Goal: Complete application form: Complete application form

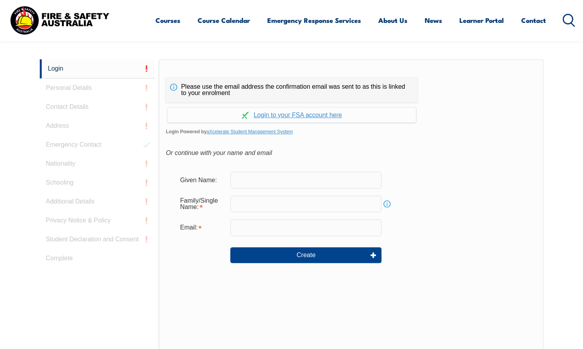
scroll to position [206, 0]
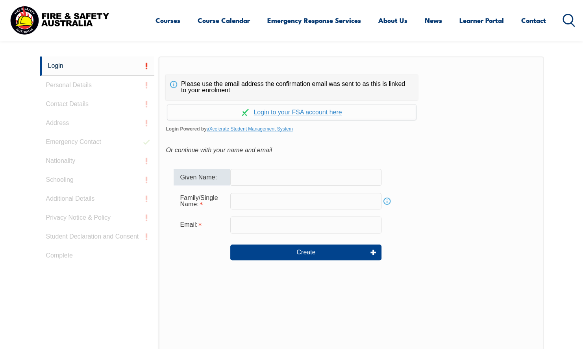
click at [252, 173] on input "text" at bounding box center [305, 177] width 151 height 17
type input "Raelene"
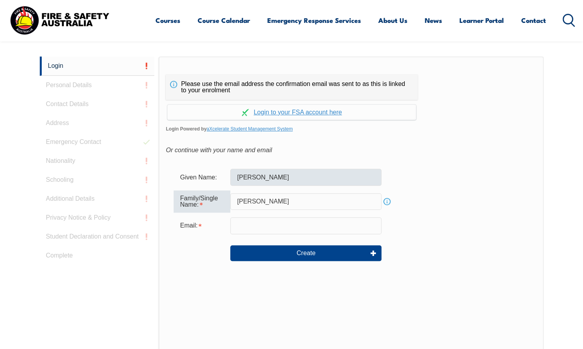
type input "Woods"
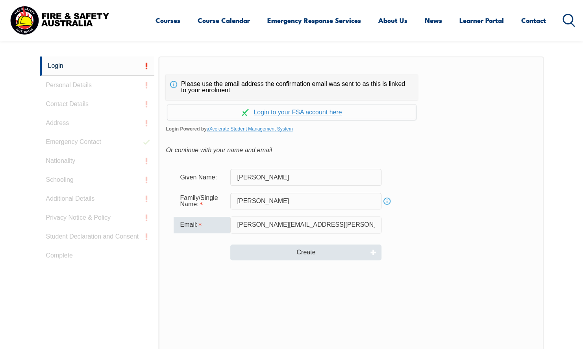
type input "raelene.woods@dcssds.qld.gov.au"
click at [294, 254] on button "Create" at bounding box center [305, 252] width 151 height 16
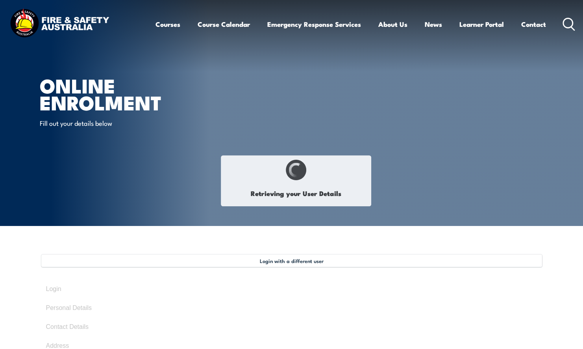
select select "Mrs"
type input "Raelene"
type input "Woods"
type input "March 27, 1978"
type input "E6YQFWFM4C"
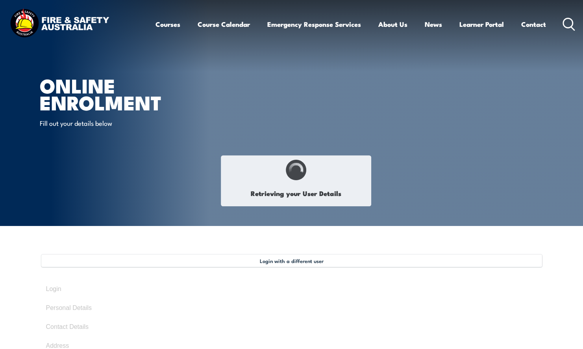
select select "F"
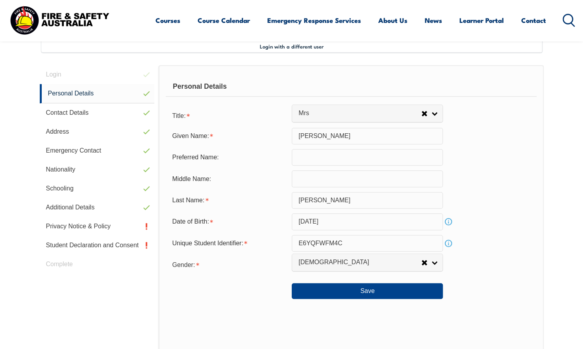
scroll to position [215, 0]
click at [371, 293] on button "Save" at bounding box center [367, 290] width 151 height 16
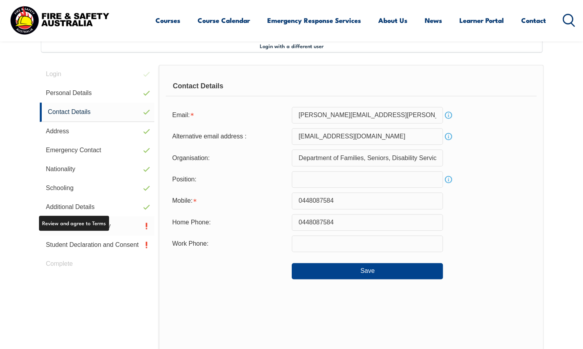
click at [96, 227] on link "Privacy Notice & Policy" at bounding box center [97, 225] width 115 height 19
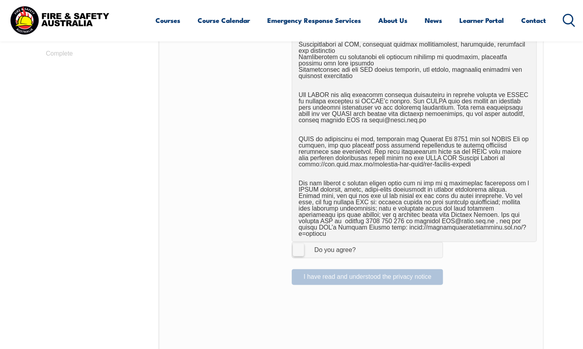
scroll to position [429, 0]
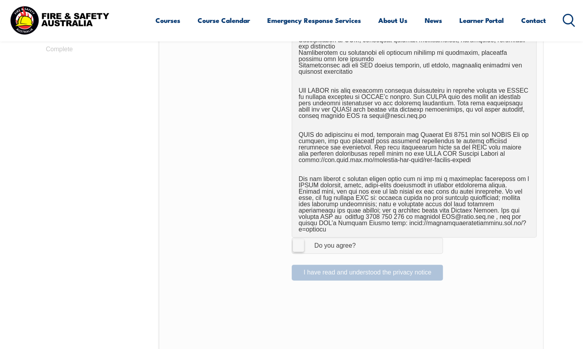
click at [300, 237] on label "I Agree Do you agree?" at bounding box center [367, 245] width 151 height 16
click at [362, 238] on input "I Agree Do you agree?" at bounding box center [368, 245] width 13 height 15
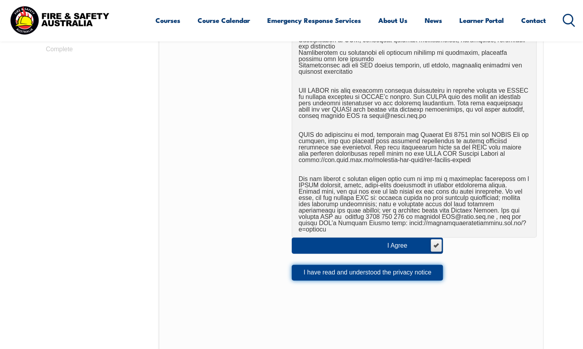
click at [327, 264] on button "I have read and understood the privacy notice" at bounding box center [367, 272] width 151 height 16
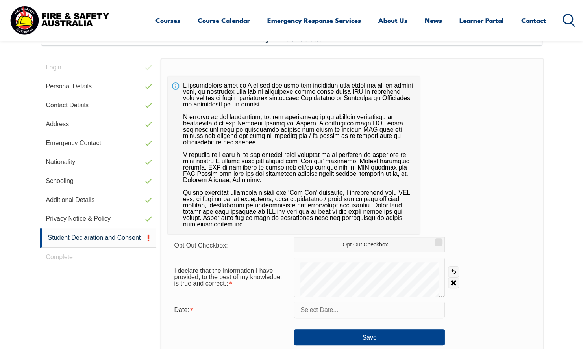
scroll to position [215, 0]
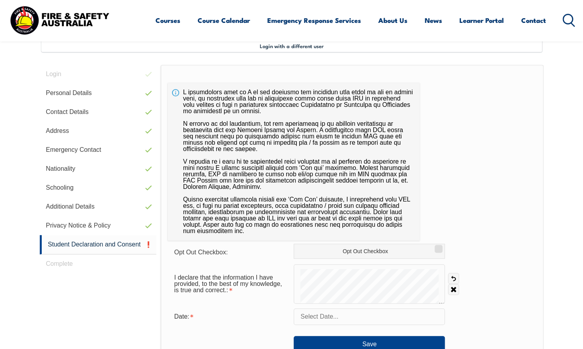
click at [348, 314] on input "text" at bounding box center [369, 316] width 151 height 17
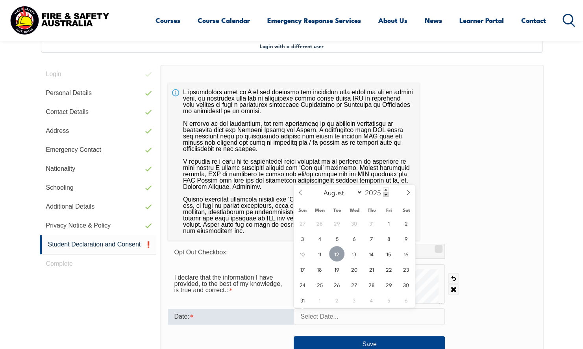
click at [335, 251] on span "12" at bounding box center [336, 253] width 15 height 15
type input "August 12, 2025"
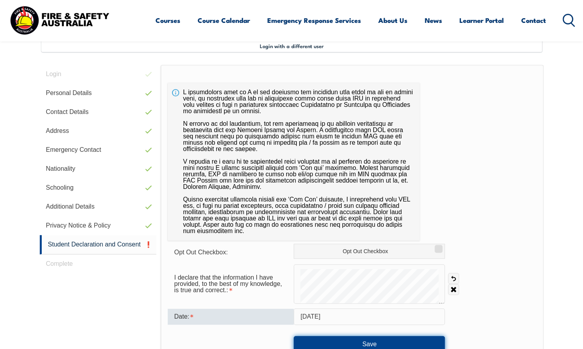
click at [356, 340] on button "Save" at bounding box center [369, 344] width 151 height 16
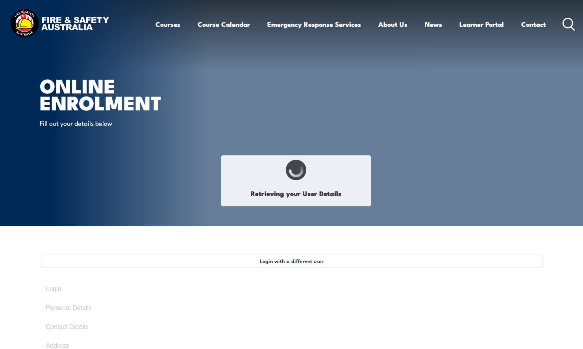
select select "Mrs"
type input "Raelene"
type input "Woods"
type input "March 27, 1978"
type input "E6YQFWFM4C"
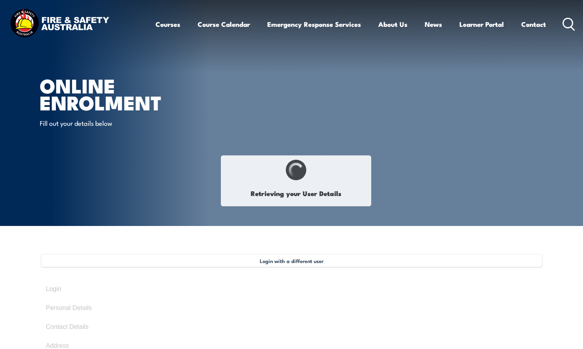
select select "F"
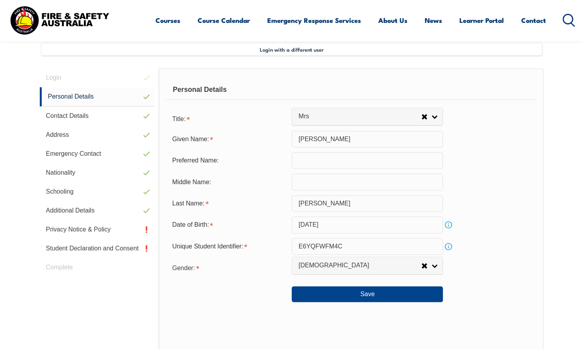
scroll to position [215, 0]
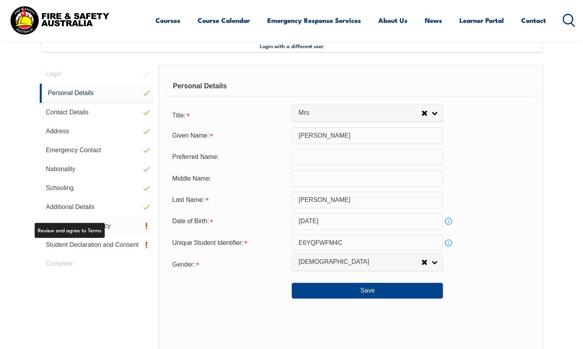
click at [116, 227] on link "Privacy Notice & Policy" at bounding box center [97, 225] width 115 height 19
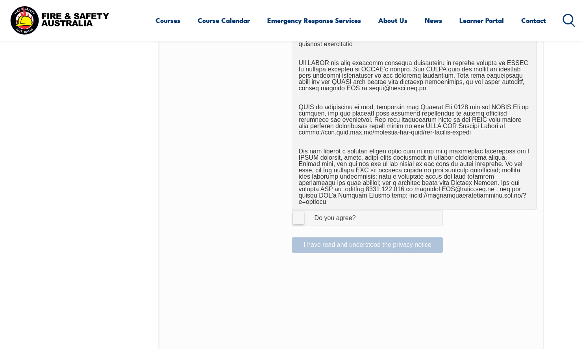
scroll to position [459, 0]
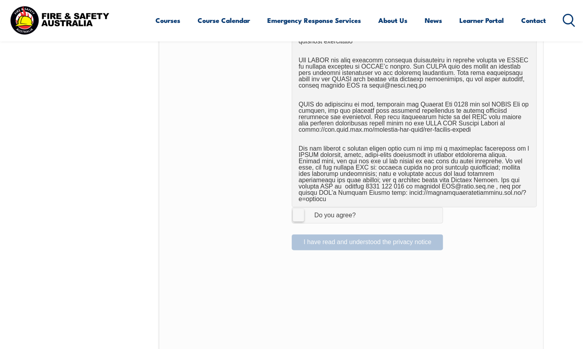
click at [300, 210] on label "I Agree Do you agree?" at bounding box center [367, 215] width 151 height 16
click at [362, 210] on input "I Agree Do you agree?" at bounding box center [368, 214] width 13 height 15
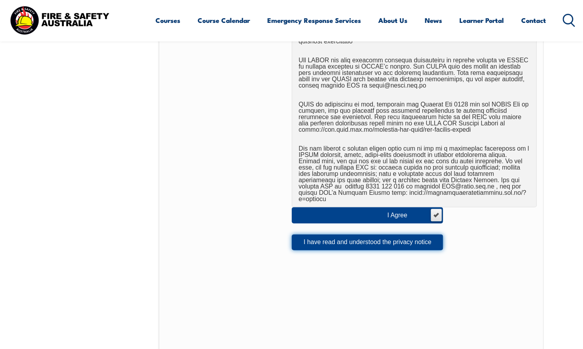
click at [321, 238] on button "I have read and understood the privacy notice" at bounding box center [367, 242] width 151 height 16
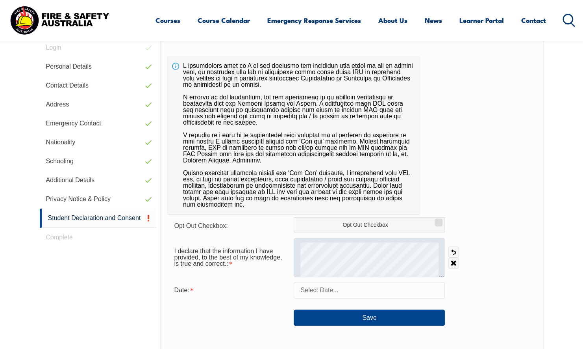
scroll to position [245, 0]
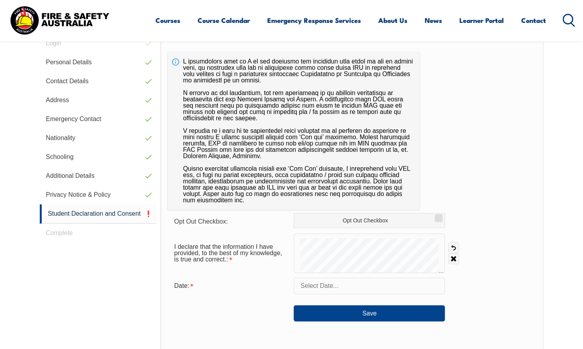
click at [355, 284] on input "text" at bounding box center [369, 285] width 151 height 17
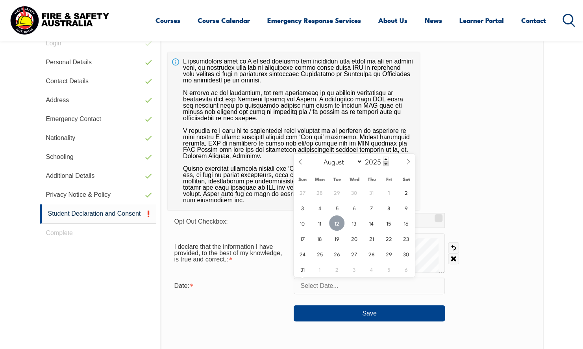
click at [339, 222] on span "12" at bounding box center [336, 222] width 15 height 15
type input "August 12, 2025"
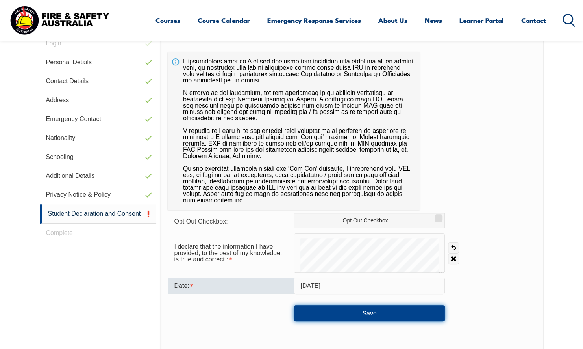
click at [367, 314] on button "Save" at bounding box center [369, 313] width 151 height 16
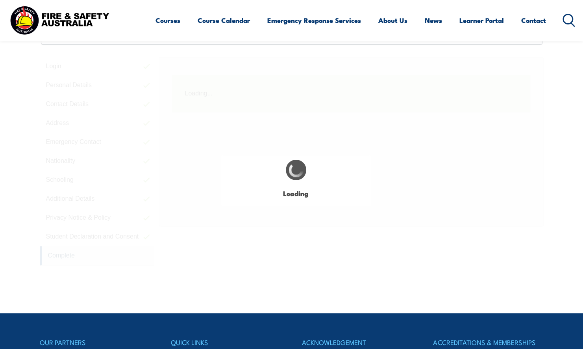
scroll to position [215, 0]
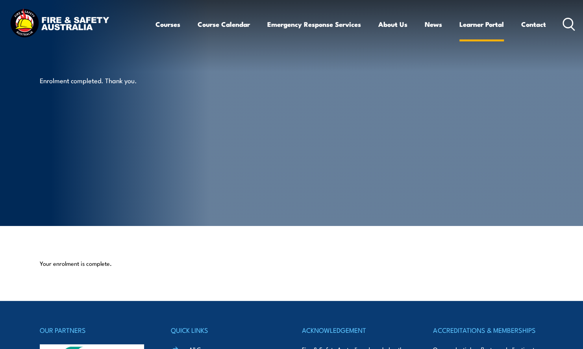
click at [485, 22] on link "Learner Portal" at bounding box center [482, 24] width 45 height 21
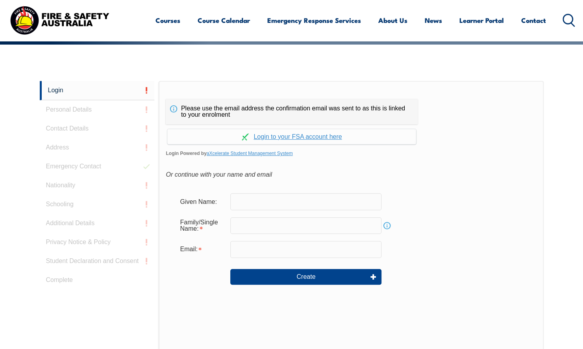
scroll to position [210, 0]
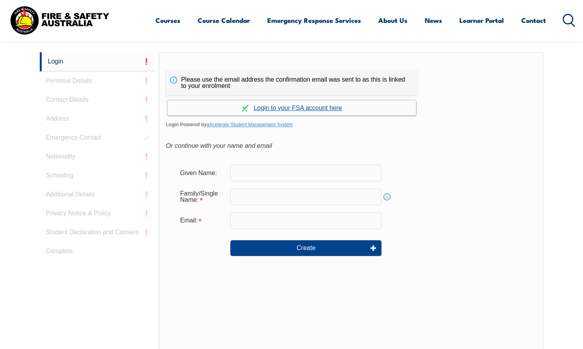
click at [292, 108] on link "Continue with aXcelerate" at bounding box center [291, 107] width 249 height 15
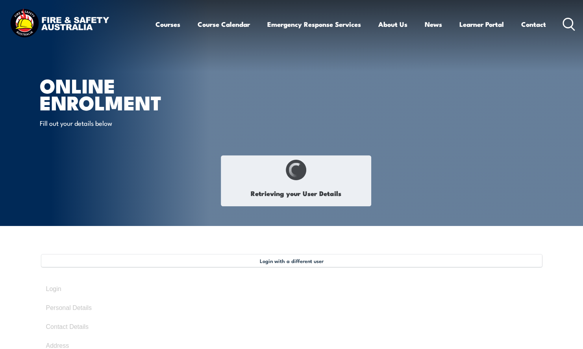
select select "Mrs"
type input "[PERSON_NAME]"
type input "[DATE]"
type input "E6YQFWFM4C"
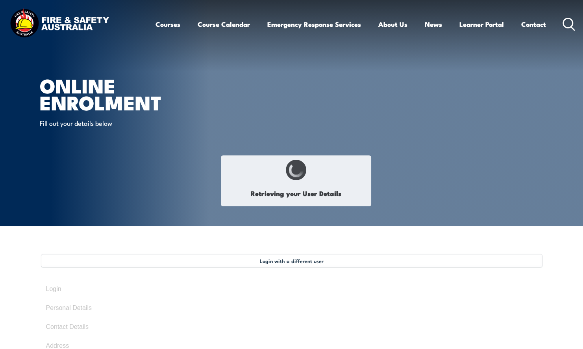
select select "F"
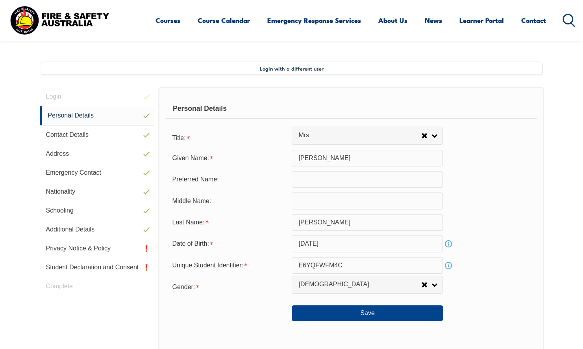
scroll to position [215, 0]
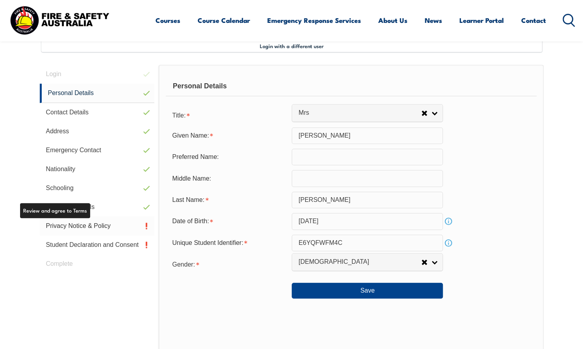
click at [80, 228] on link "Privacy Notice & Policy" at bounding box center [97, 225] width 115 height 19
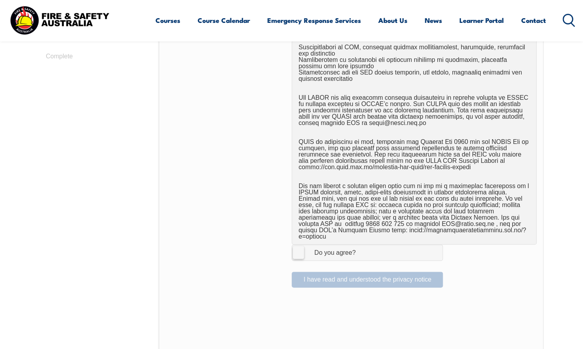
scroll to position [424, 0]
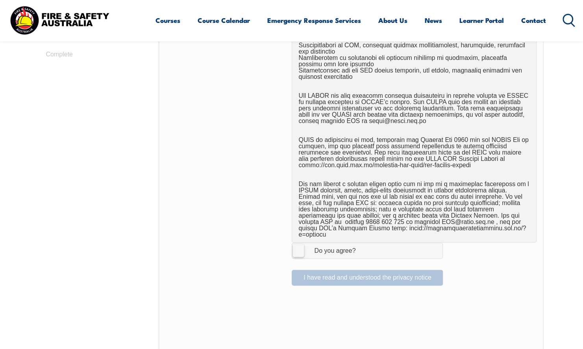
click at [298, 245] on label "I Agree Do you agree?" at bounding box center [367, 250] width 151 height 16
click at [362, 245] on input "I Agree Do you agree?" at bounding box center [368, 250] width 13 height 15
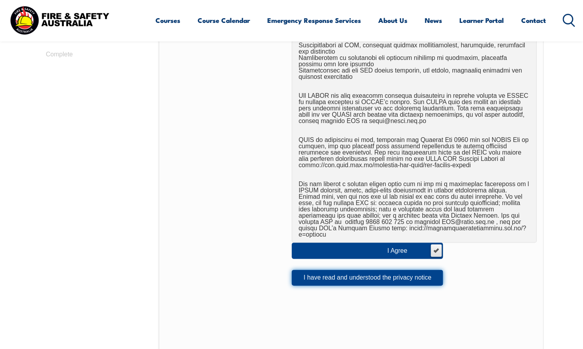
click at [314, 271] on button "I have read and understood the privacy notice" at bounding box center [367, 277] width 151 height 16
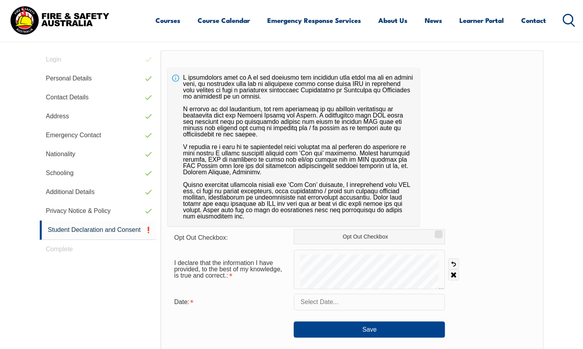
scroll to position [215, 0]
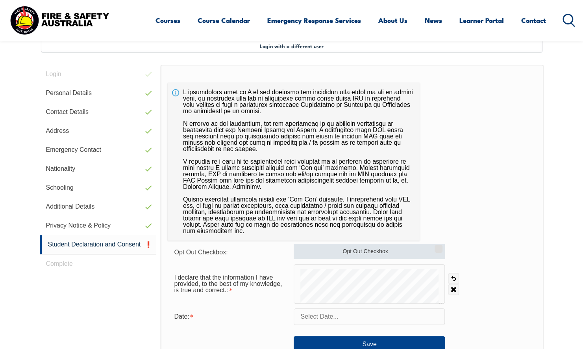
click at [439, 246] on input "Opt Out Checkbox" at bounding box center [437, 245] width 5 height 1
checkbox input "false"
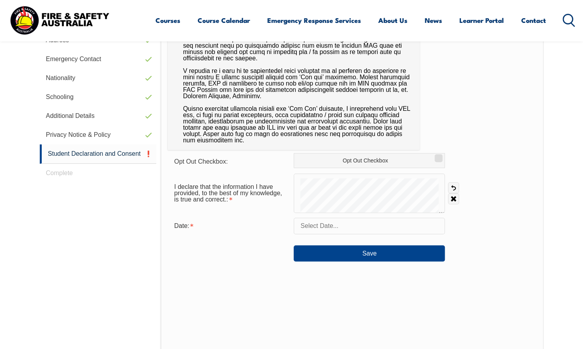
scroll to position [314, 0]
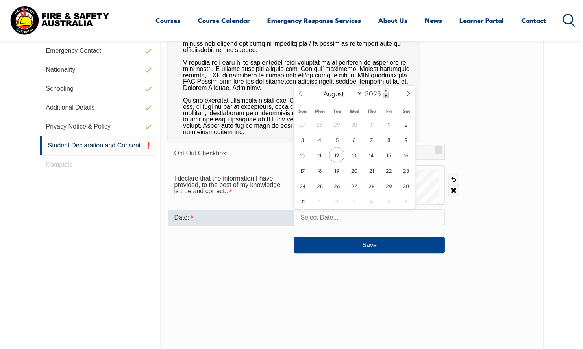
click at [427, 211] on input "text" at bounding box center [369, 217] width 151 height 17
click at [336, 155] on span "12" at bounding box center [336, 154] width 15 height 15
type input "August 12, 2025"
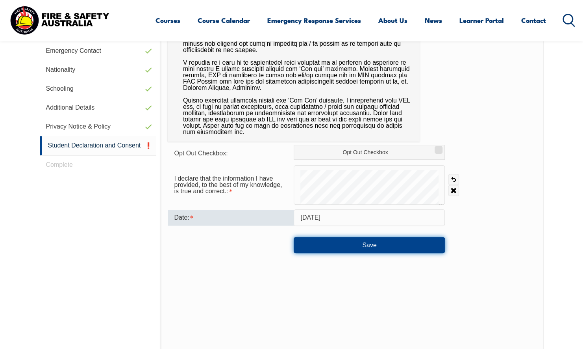
click at [358, 243] on button "Save" at bounding box center [369, 245] width 151 height 16
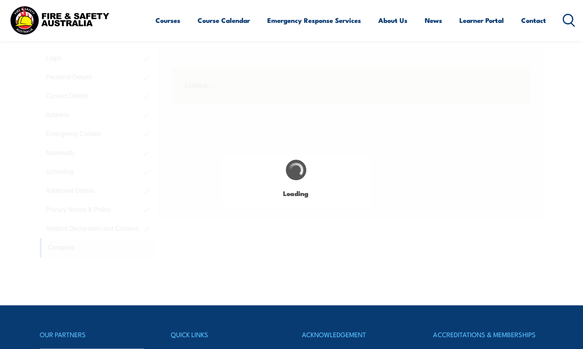
scroll to position [215, 0]
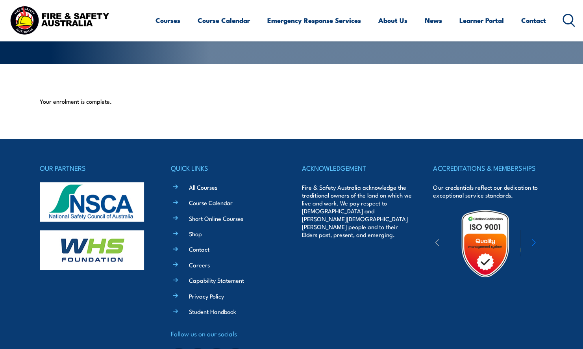
scroll to position [202, 0]
